Goal: Transaction & Acquisition: Purchase product/service

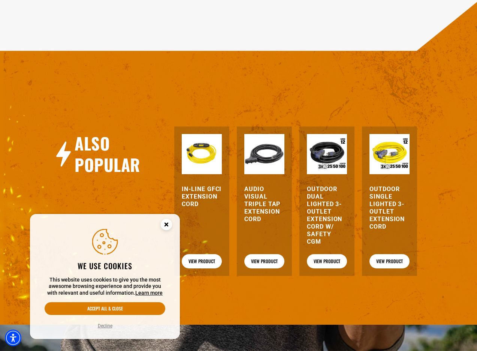
scroll to position [825, 0]
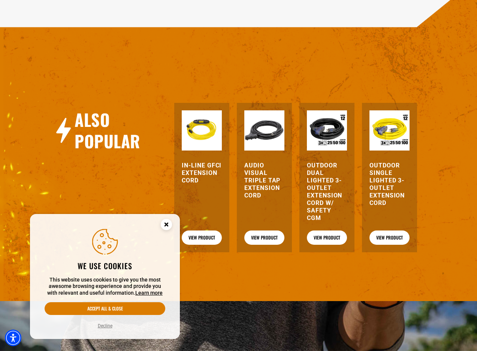
click at [325, 132] on img at bounding box center [327, 130] width 40 height 40
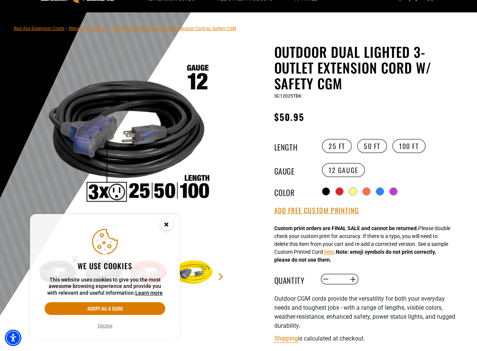
scroll to position [37, 0]
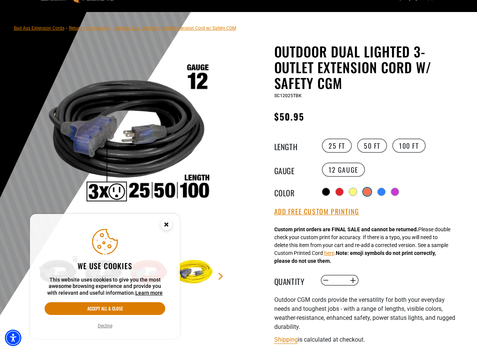
click at [370, 192] on div at bounding box center [367, 191] width 7 height 7
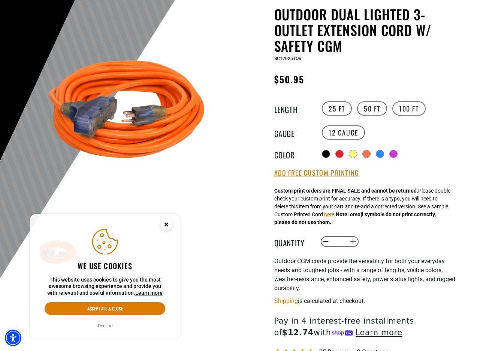
scroll to position [75, 0]
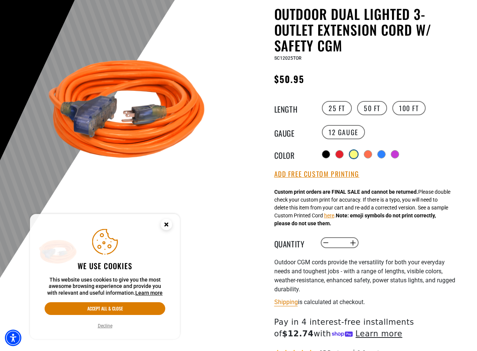
click at [355, 156] on div at bounding box center [353, 153] width 7 height 7
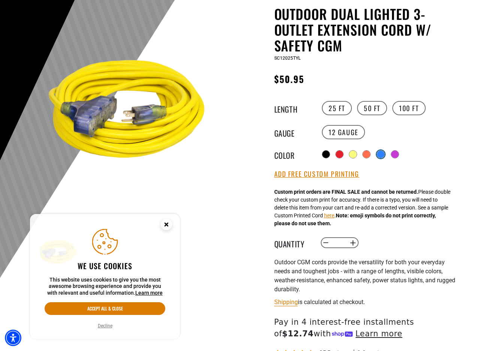
click at [383, 154] on div at bounding box center [380, 153] width 7 height 7
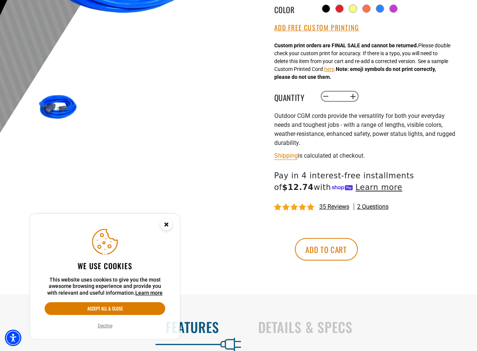
scroll to position [262, 0]
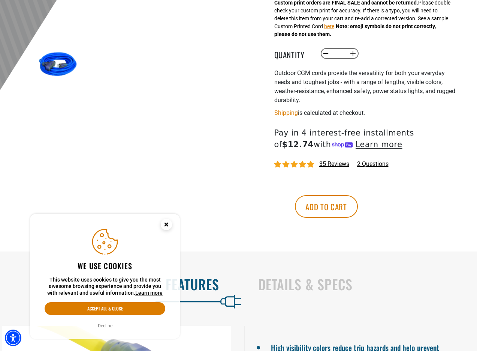
click at [358, 199] on button "Add to cart" at bounding box center [326, 206] width 63 height 22
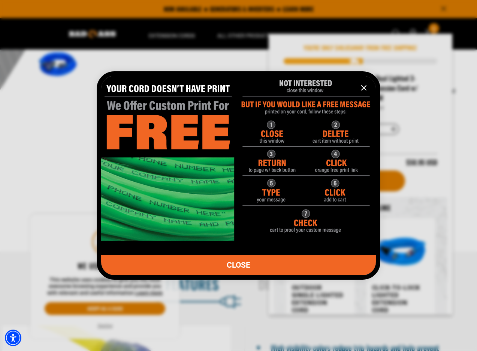
click at [364, 88] on icon "information" at bounding box center [364, 87] width 4 height 4
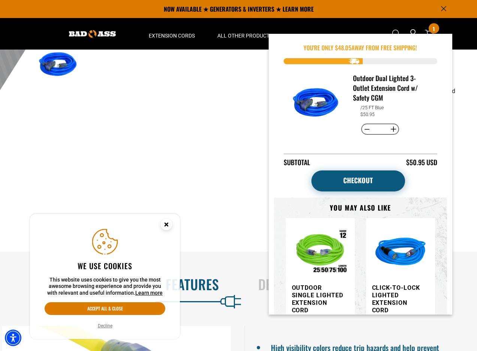
click at [383, 183] on link "Checkout" at bounding box center [359, 180] width 94 height 21
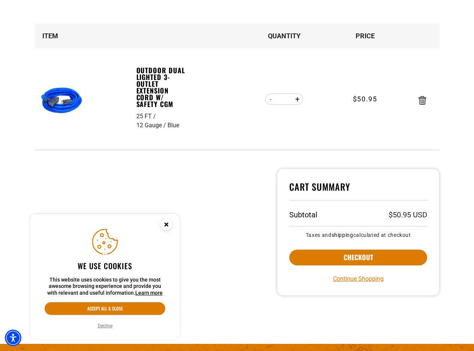
scroll to position [112, 0]
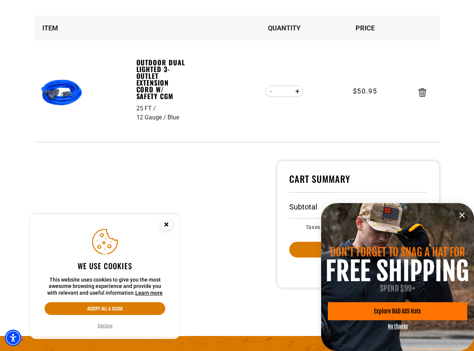
click at [462, 214] on icon "information" at bounding box center [462, 215] width 4 height 4
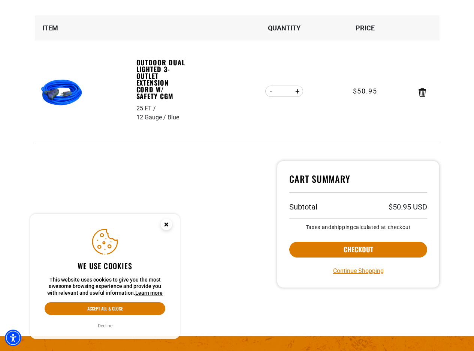
click at [472, 232] on section "Your cart Your cart is empty Continue Shopping Item Quantity Price 25 FT 12 Gau…" at bounding box center [237, 136] width 474 height 398
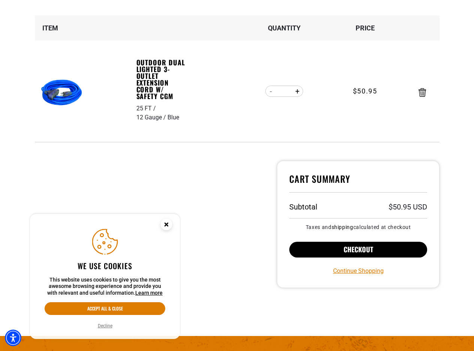
click at [384, 245] on button "Checkout" at bounding box center [358, 249] width 138 height 16
